Goal: Find specific page/section: Find specific page/section

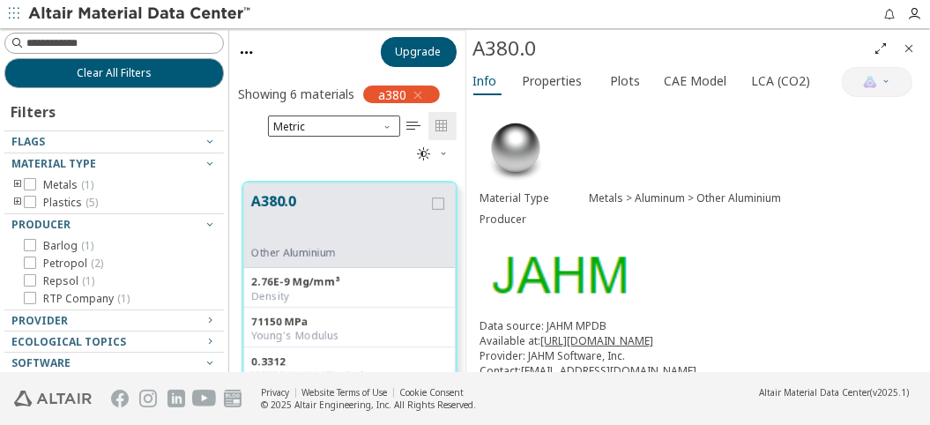
scroll to position [191, 222]
click at [416, 93] on icon "button" at bounding box center [418, 95] width 14 height 14
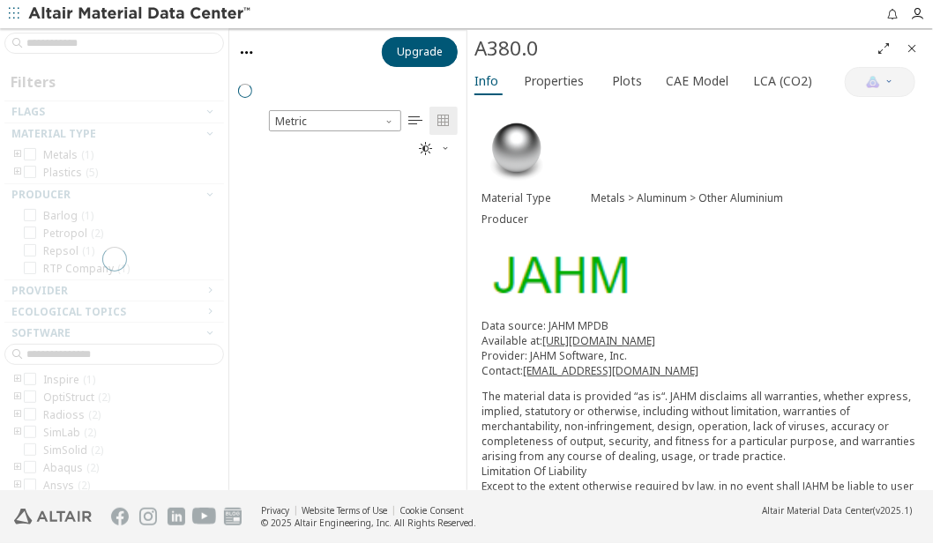
scroll to position [14, 14]
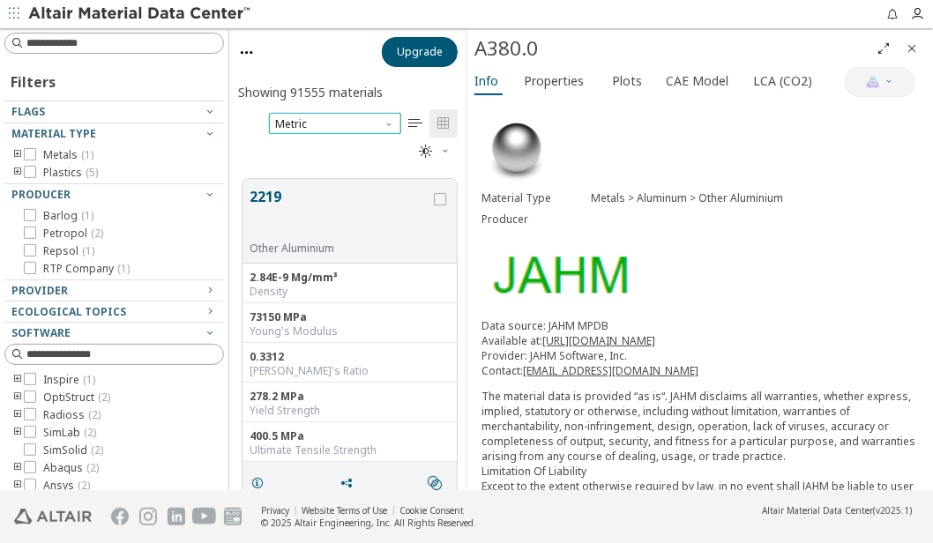
click at [315, 123] on span "Metric" at bounding box center [335, 123] width 132 height 21
click at [71, 48] on input at bounding box center [124, 43] width 197 height 18
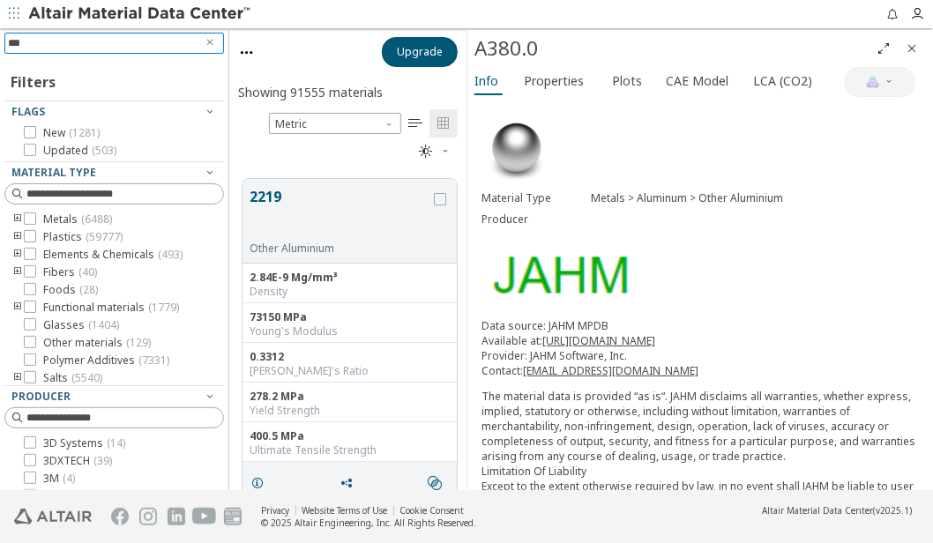
type input "****"
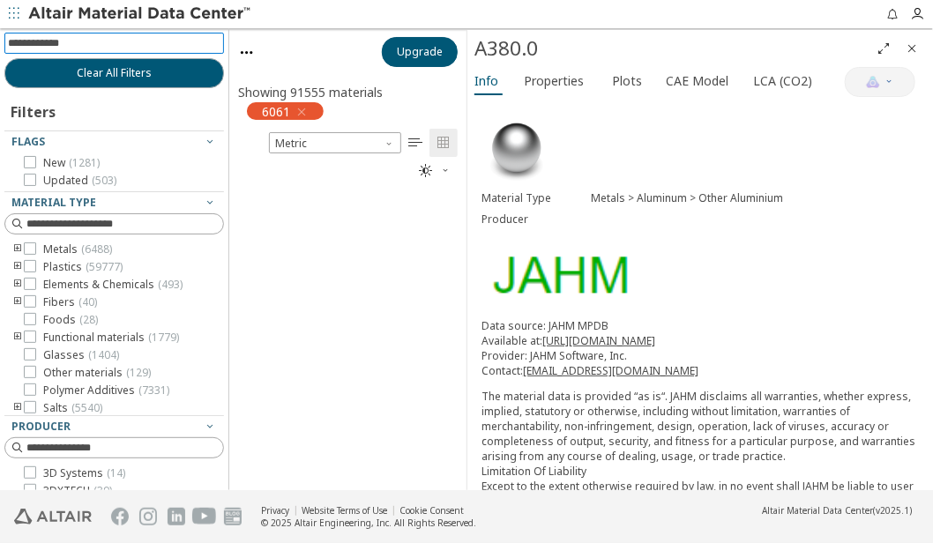
scroll to position [14, 14]
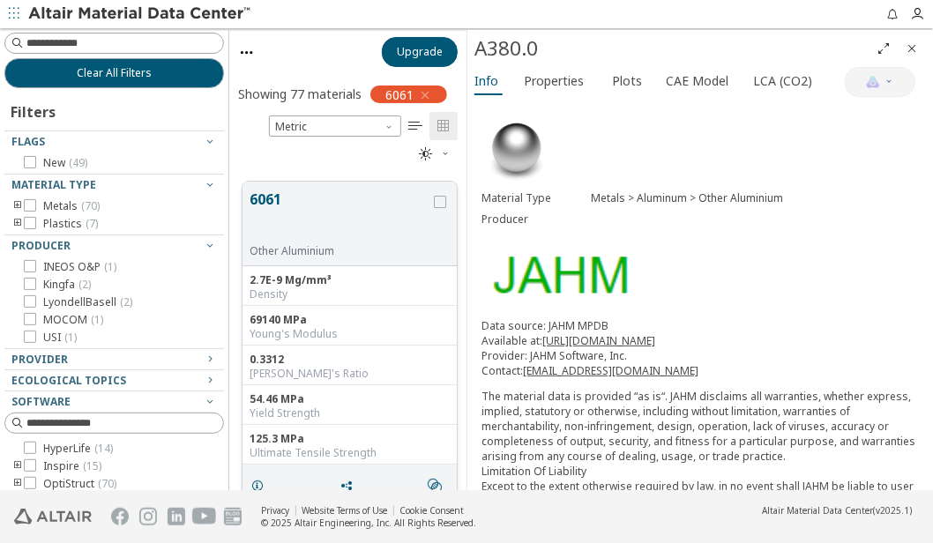
click at [346, 225] on button "6061" at bounding box center [339, 217] width 181 height 56
